Goal: Information Seeking & Learning: Learn about a topic

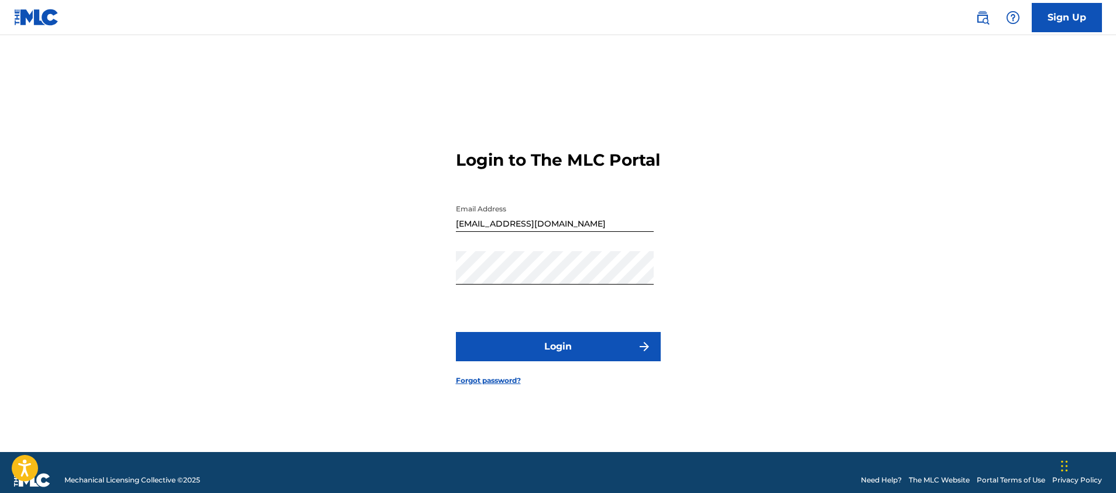
click at [561, 353] on button "Login" at bounding box center [558, 346] width 205 height 29
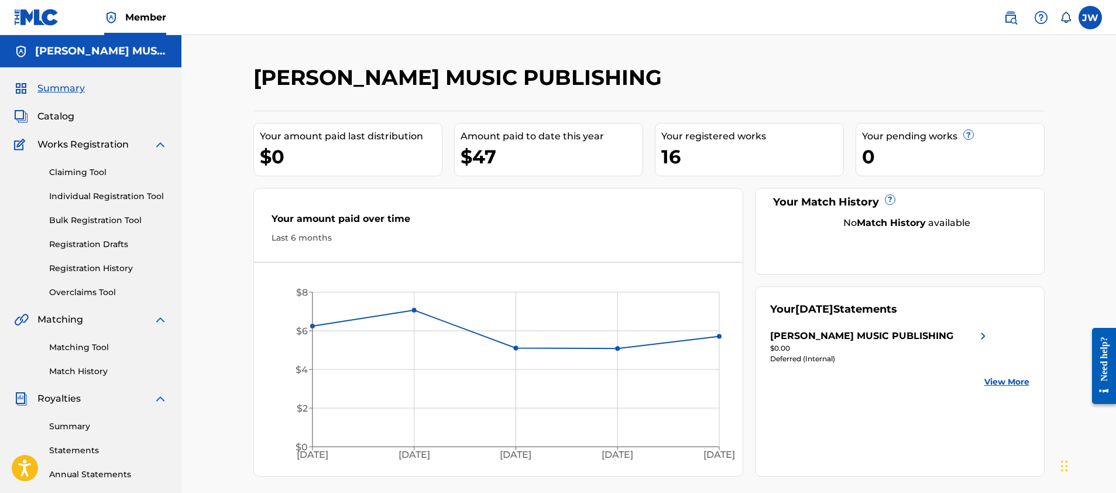
click at [56, 116] on span "Catalog" at bounding box center [55, 116] width 37 height 14
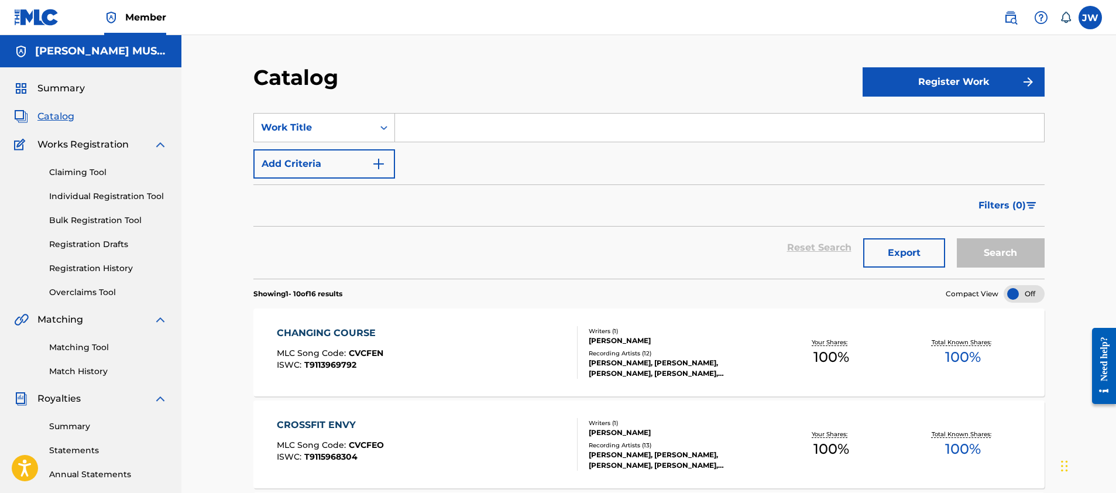
click at [327, 327] on div "CHANGING COURSE" at bounding box center [330, 333] width 107 height 14
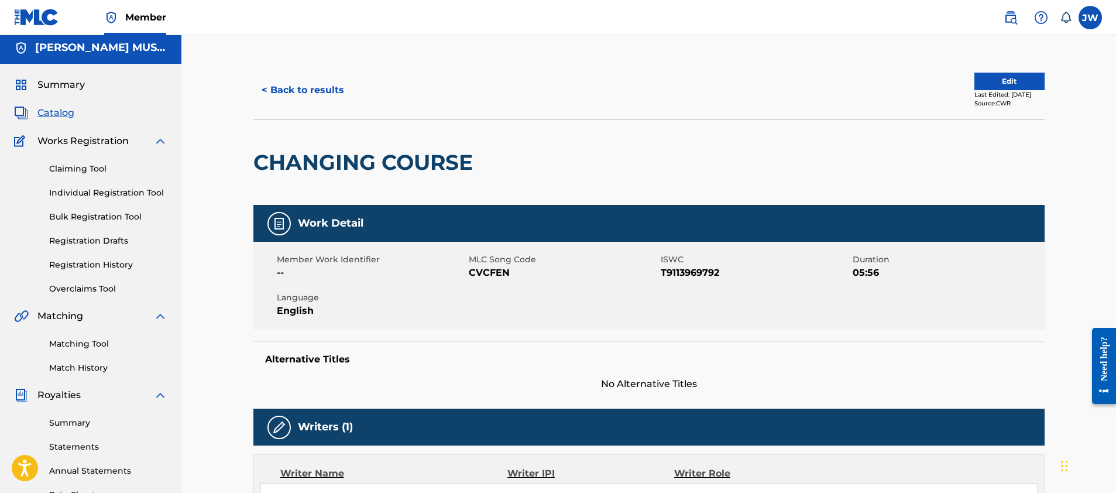
scroll to position [2, 0]
